Goal: Navigation & Orientation: Find specific page/section

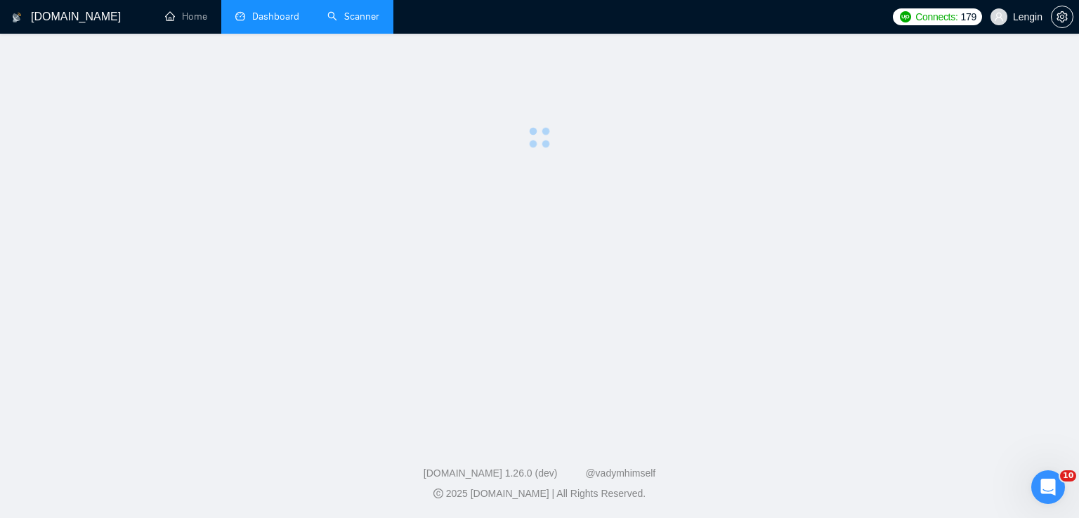
click at [340, 22] on link "Scanner" at bounding box center [353, 17] width 52 height 12
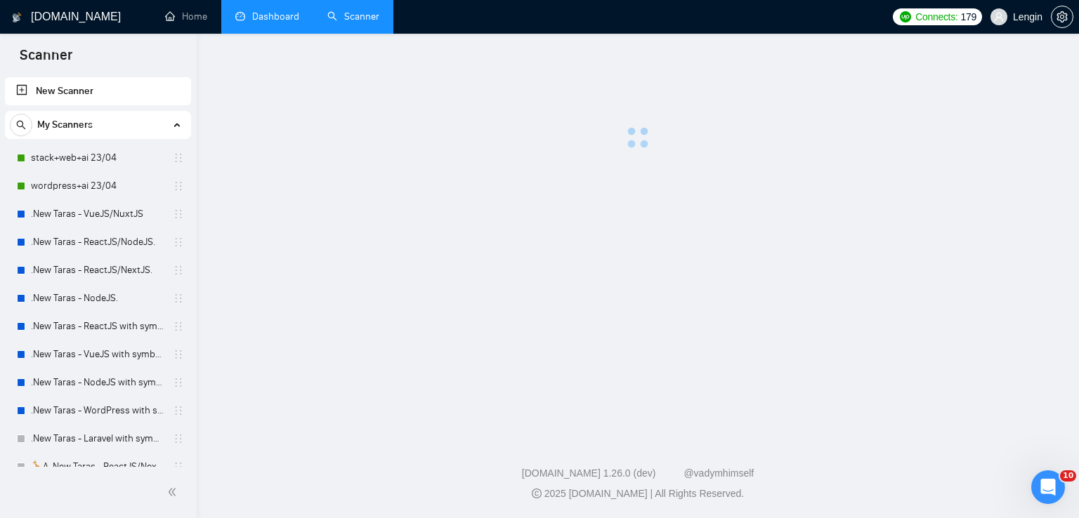
click at [292, 20] on link "Dashboard" at bounding box center [267, 17] width 64 height 12
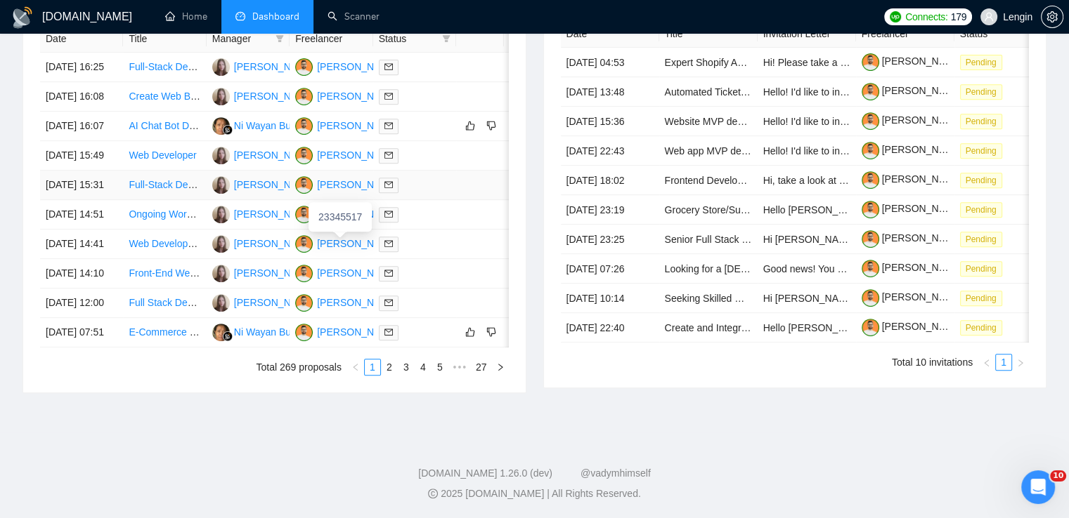
scroll to position [611, 0]
click at [389, 375] on link "2" at bounding box center [388, 367] width 15 height 15
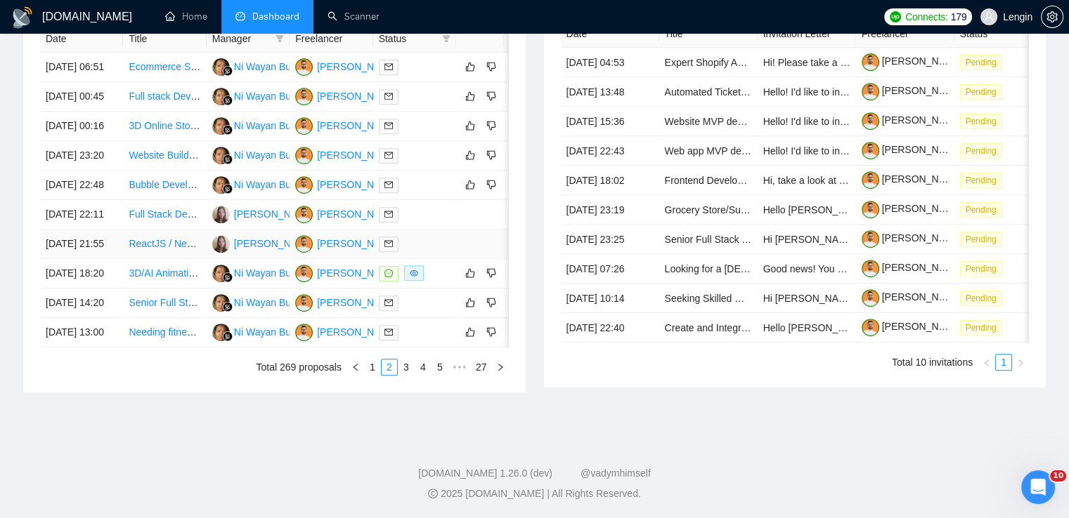
scroll to position [618, 0]
click at [409, 375] on link "3" at bounding box center [405, 367] width 15 height 15
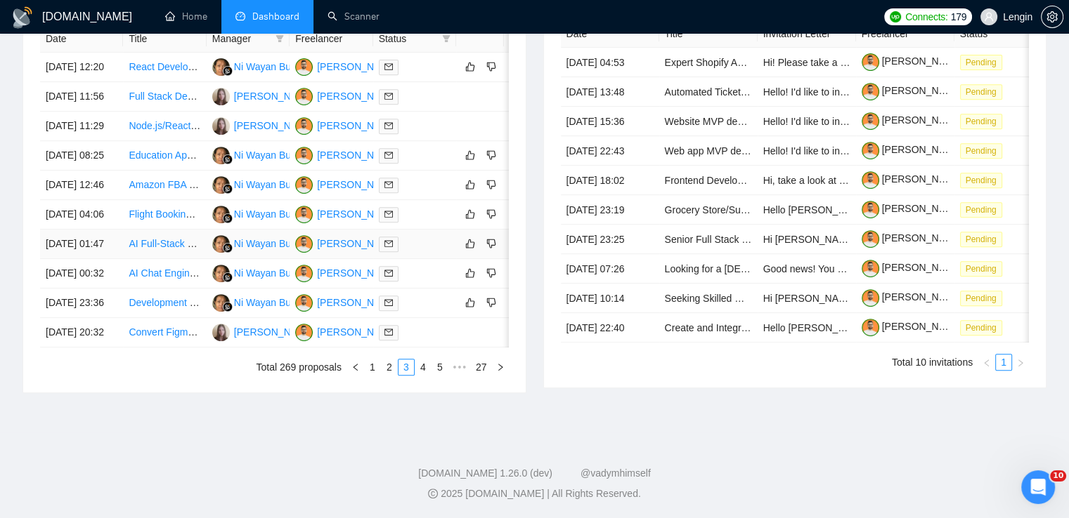
scroll to position [638, 0]
click at [369, 375] on link "1" at bounding box center [372, 367] width 15 height 15
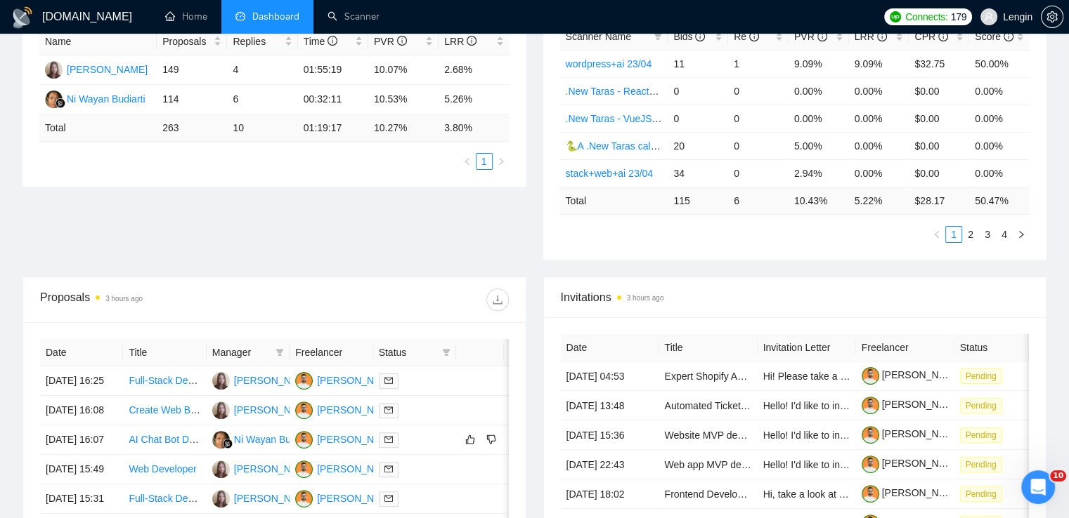
scroll to position [0, 0]
